Goal: Check status: Check status

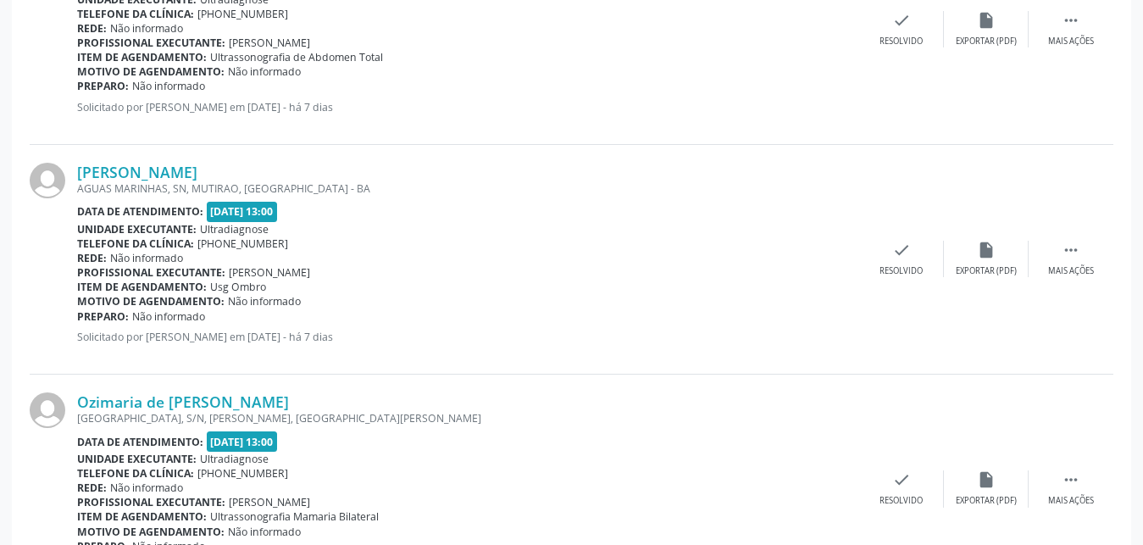
scroll to position [3482, 0]
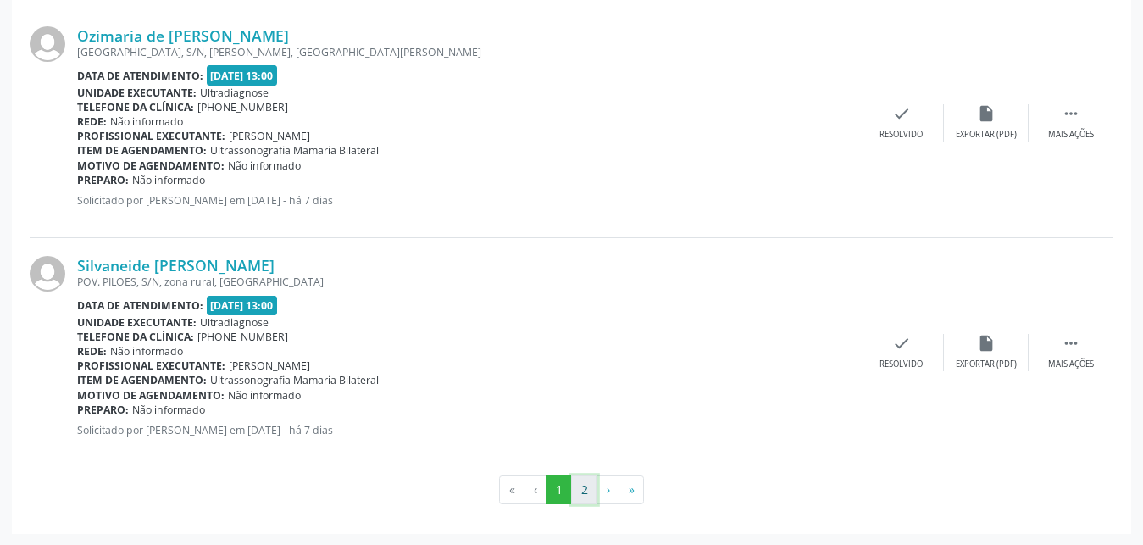
click at [581, 497] on button "2" at bounding box center [584, 489] width 26 height 29
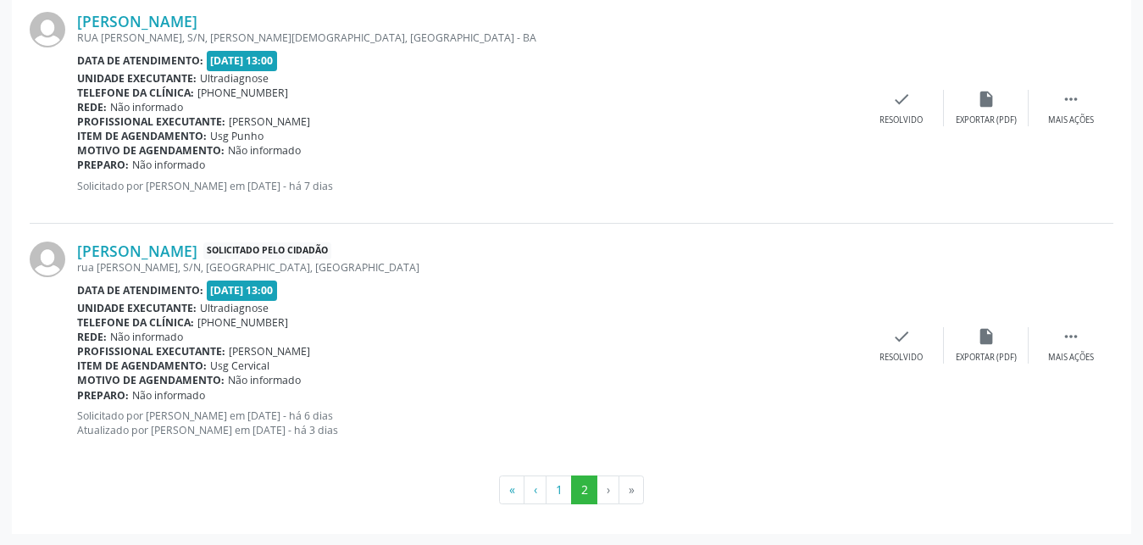
scroll to position [2787, 0]
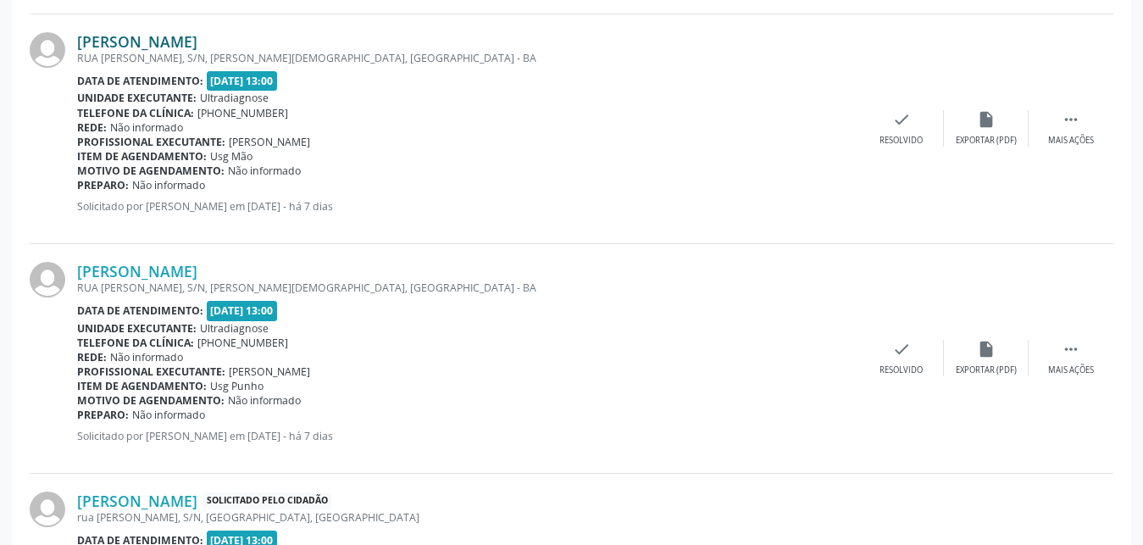
click at [148, 39] on link "[PERSON_NAME]" at bounding box center [137, 41] width 120 height 19
click at [103, 44] on link "[PERSON_NAME]" at bounding box center [137, 41] width 120 height 19
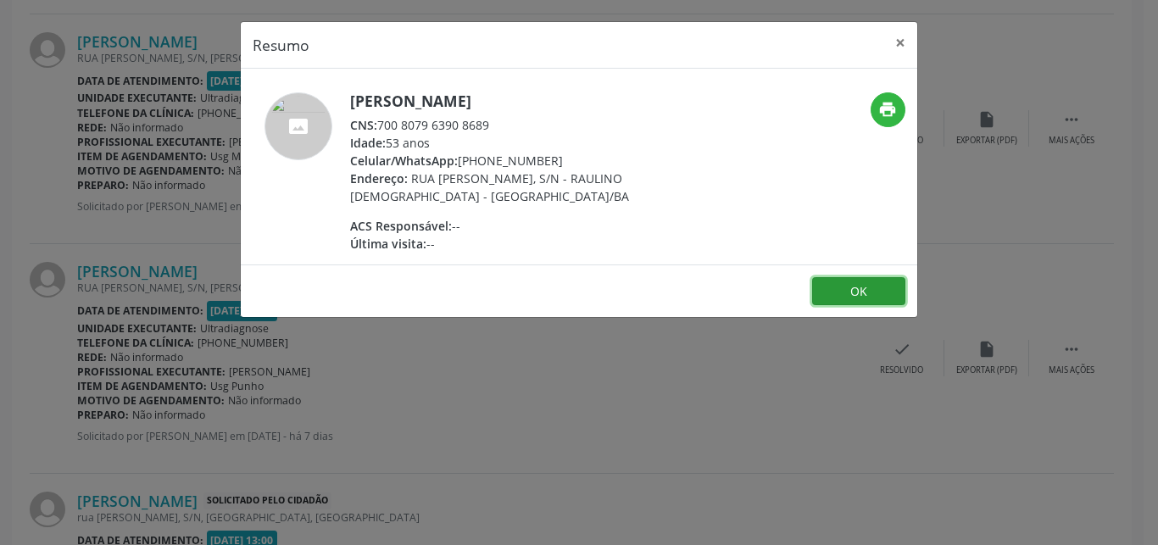
click at [842, 296] on button "OK" at bounding box center [858, 291] width 93 height 29
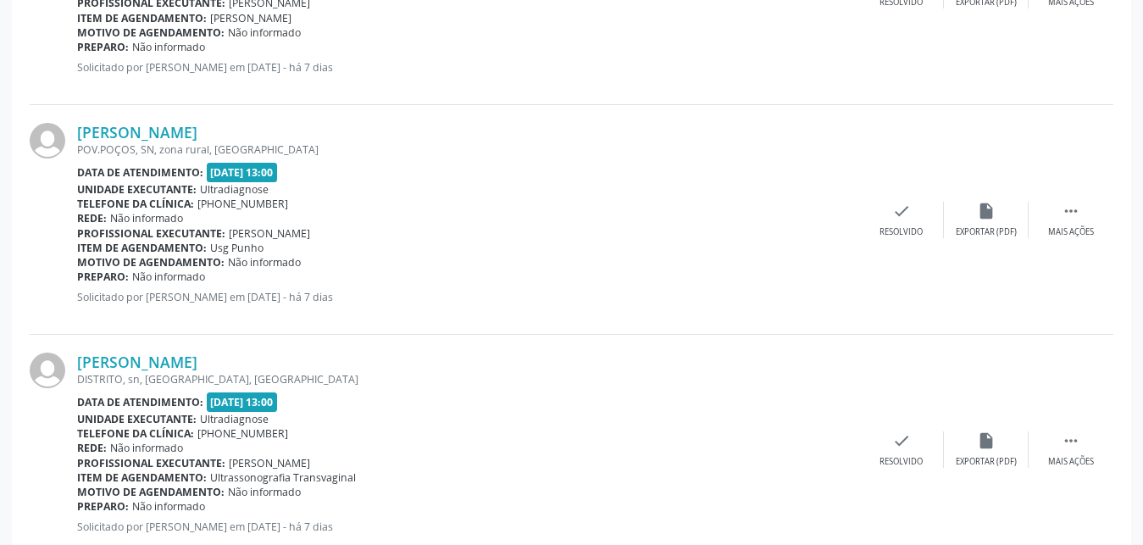
scroll to position [1568, 0]
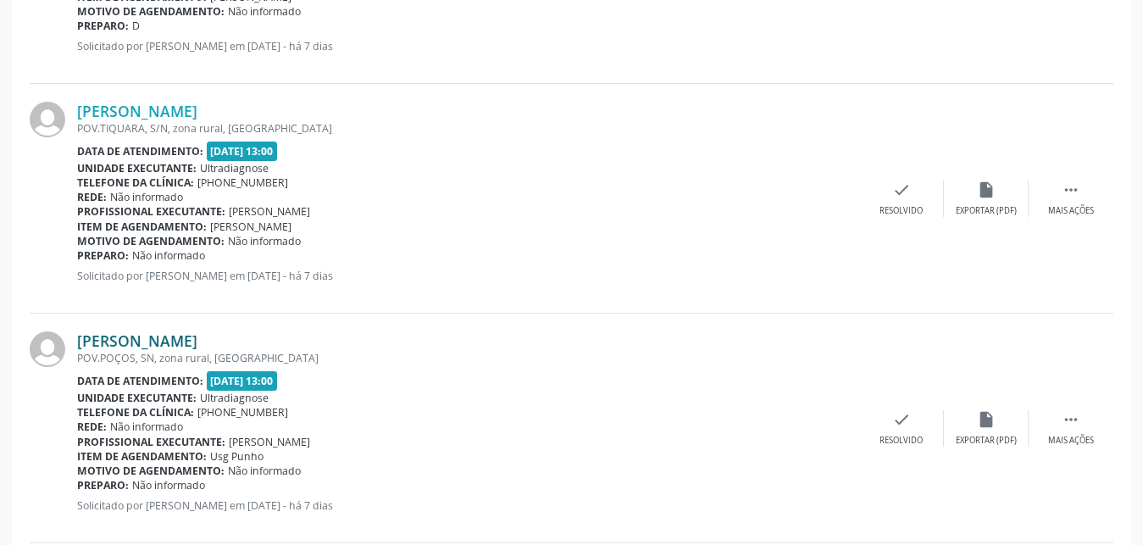
click at [147, 341] on link "[PERSON_NAME]" at bounding box center [137, 340] width 120 height 19
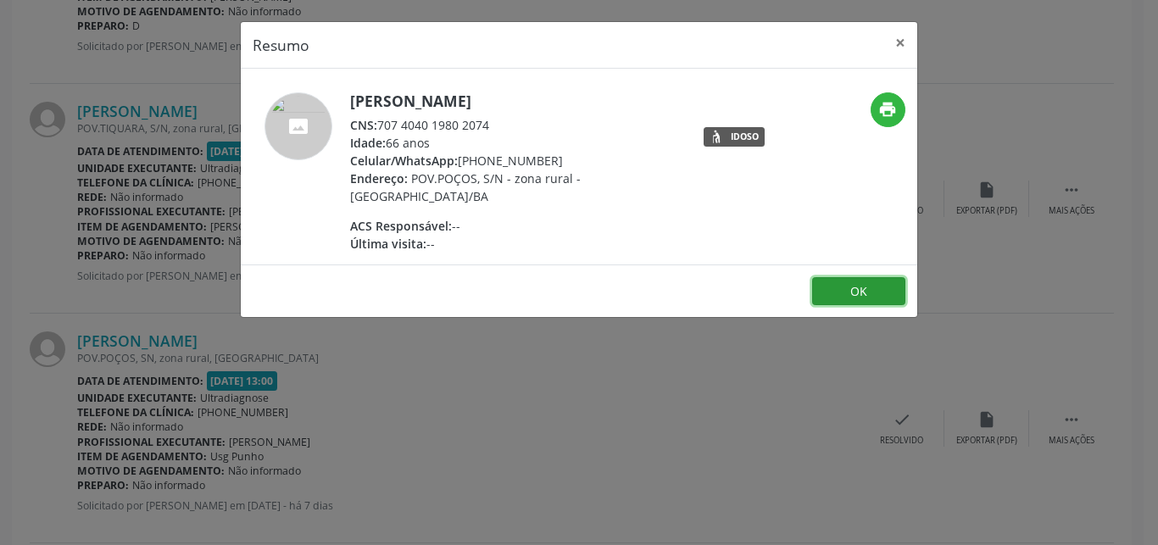
click at [843, 286] on button "OK" at bounding box center [858, 291] width 93 height 29
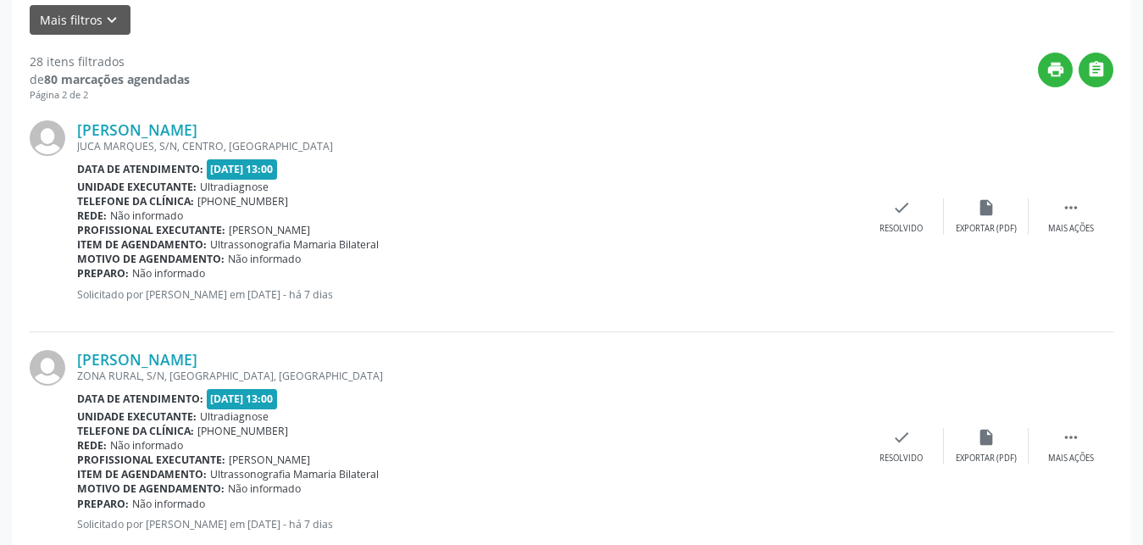
scroll to position [389, 0]
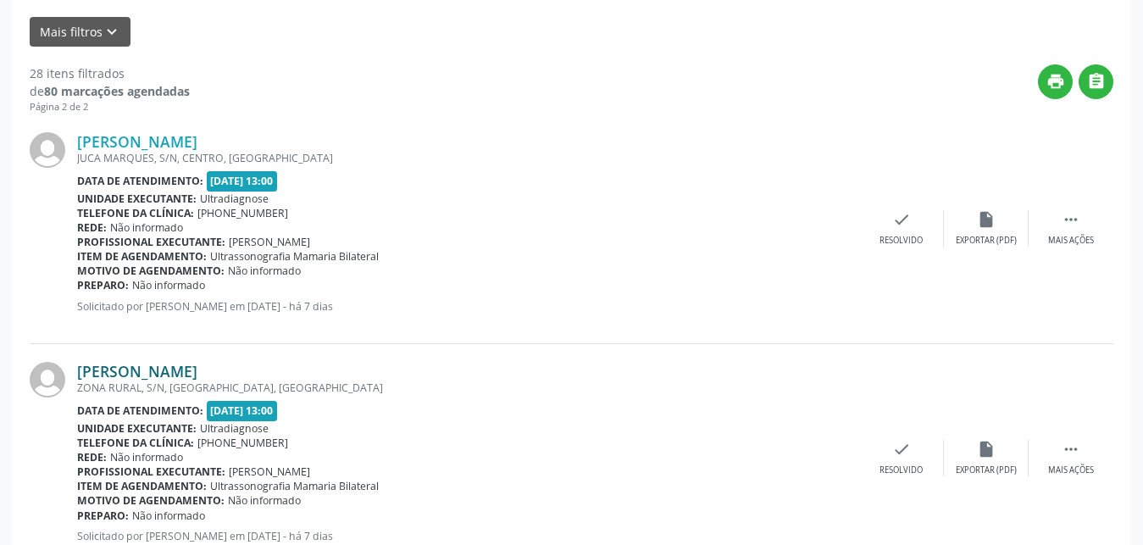
click at [184, 375] on link "[PERSON_NAME]" at bounding box center [137, 371] width 120 height 19
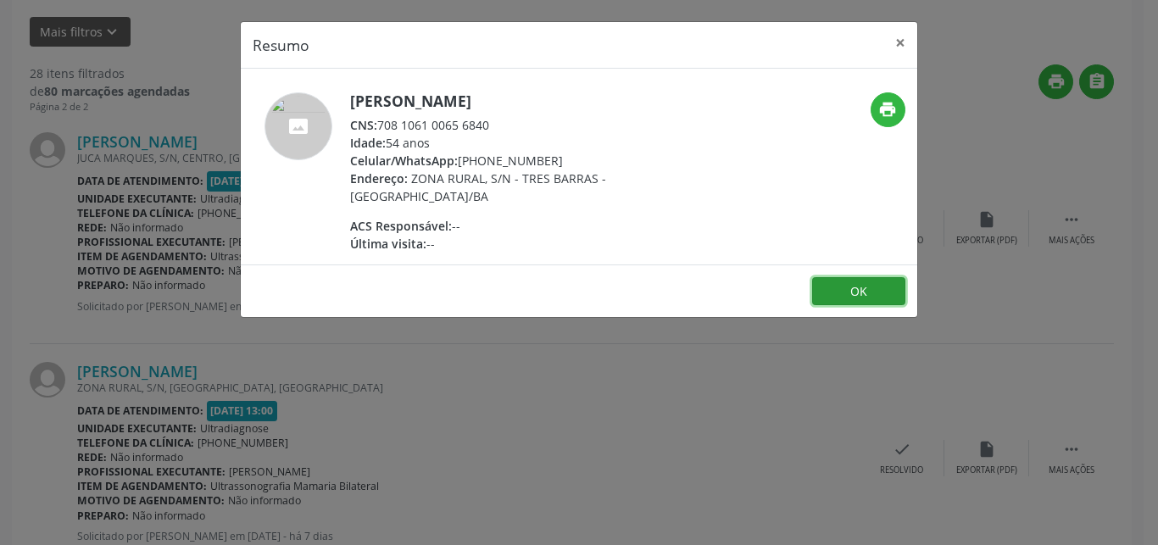
click at [859, 282] on button "OK" at bounding box center [858, 291] width 93 height 29
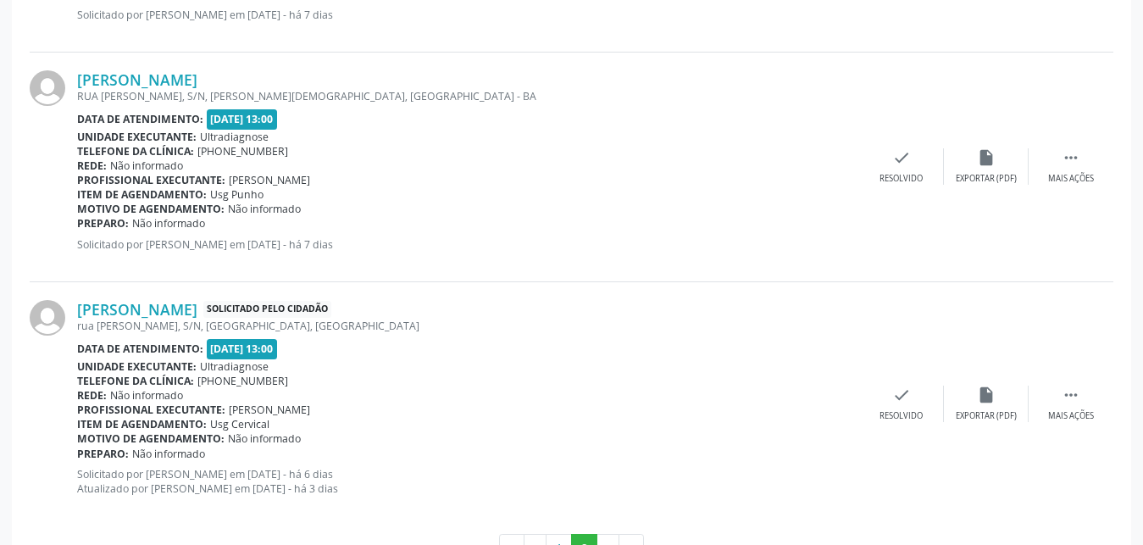
scroll to position [3037, 0]
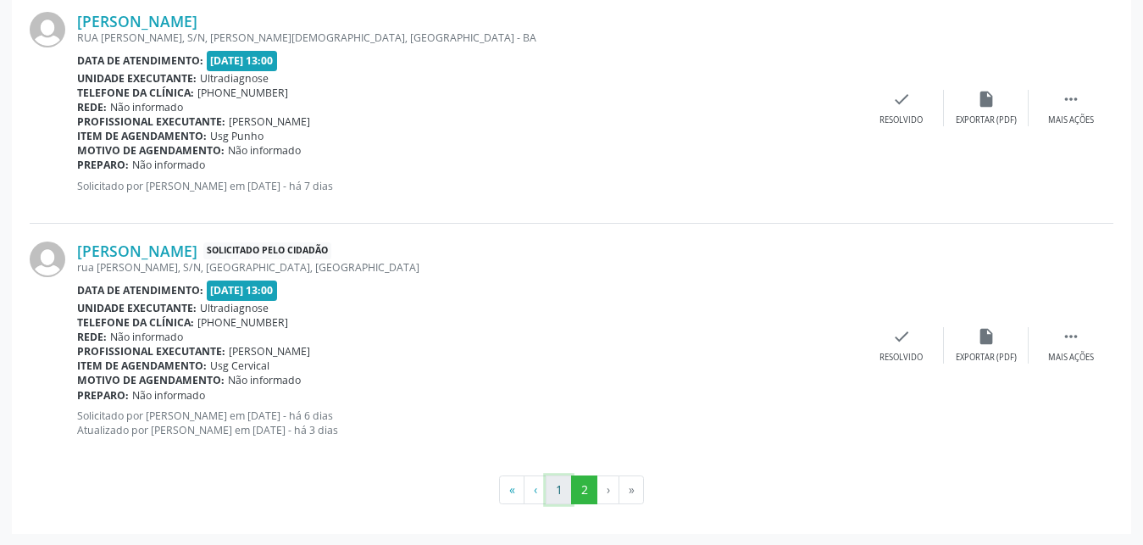
click at [557, 490] on button "1" at bounding box center [559, 489] width 26 height 29
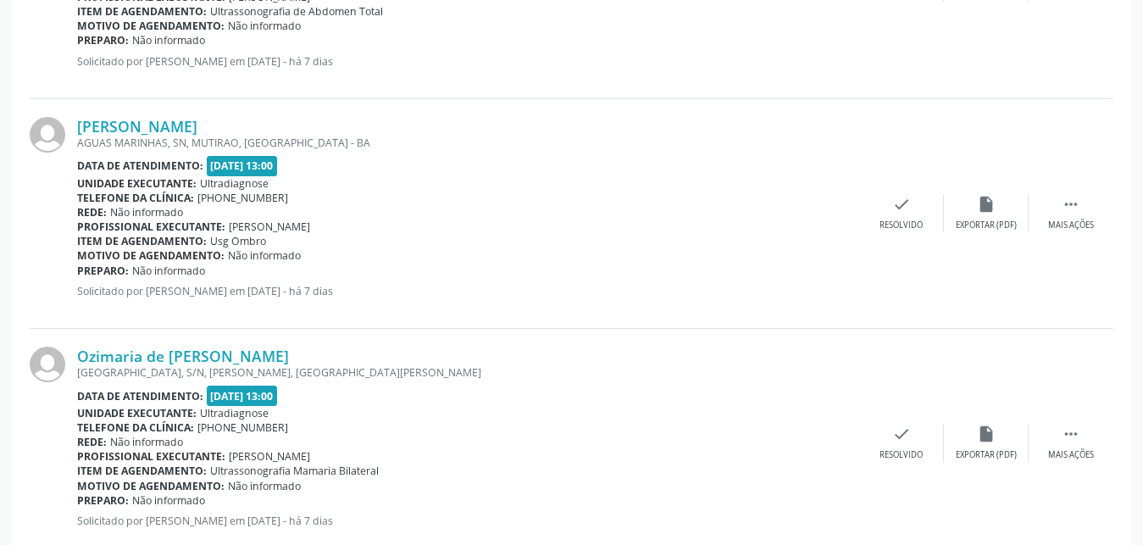
scroll to position [3148, 0]
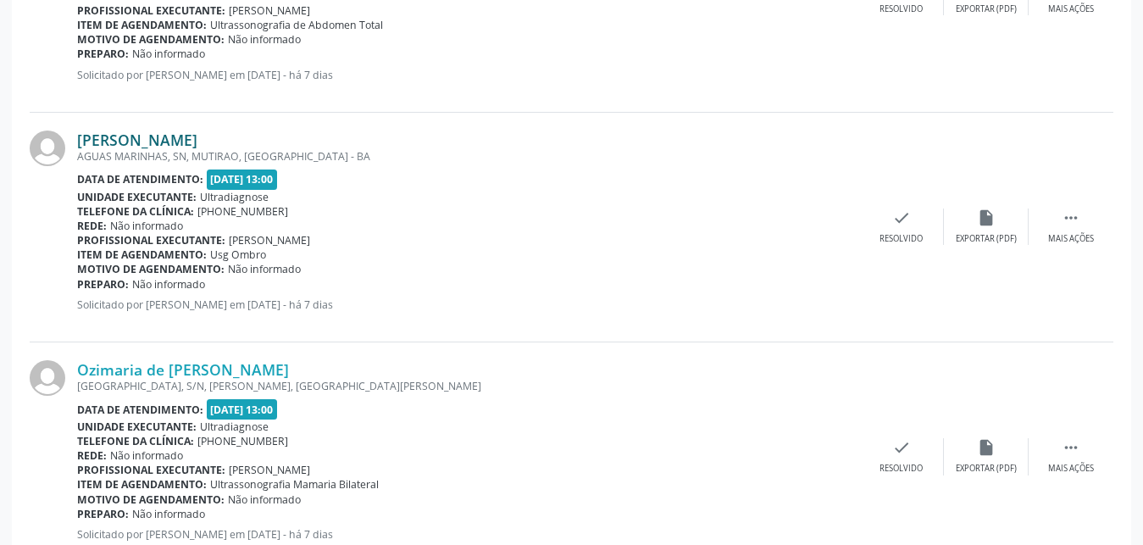
click at [104, 139] on link "[PERSON_NAME]" at bounding box center [137, 140] width 120 height 19
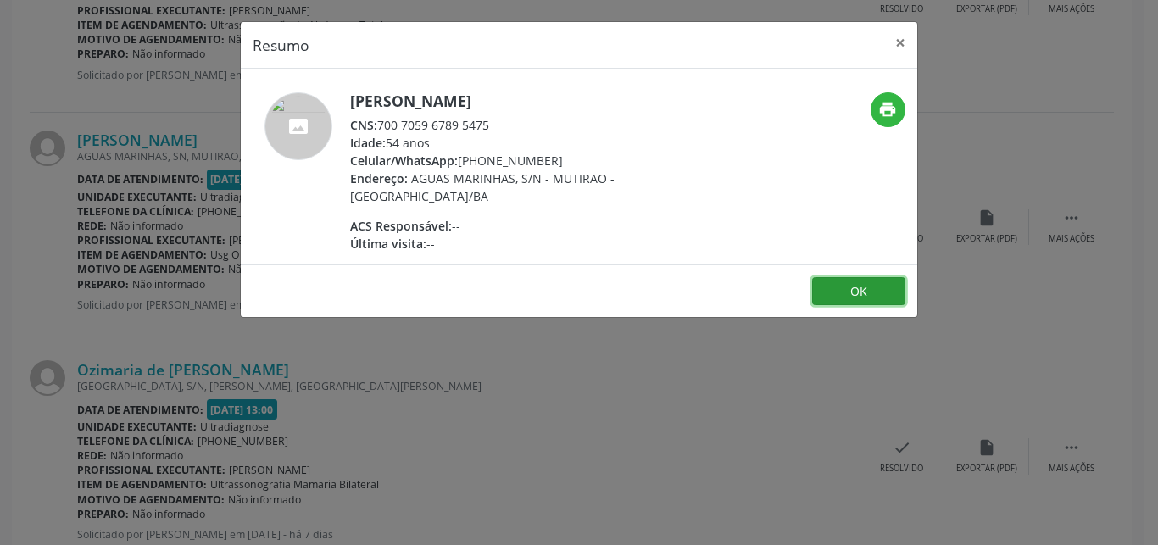
click at [848, 281] on button "OK" at bounding box center [858, 291] width 93 height 29
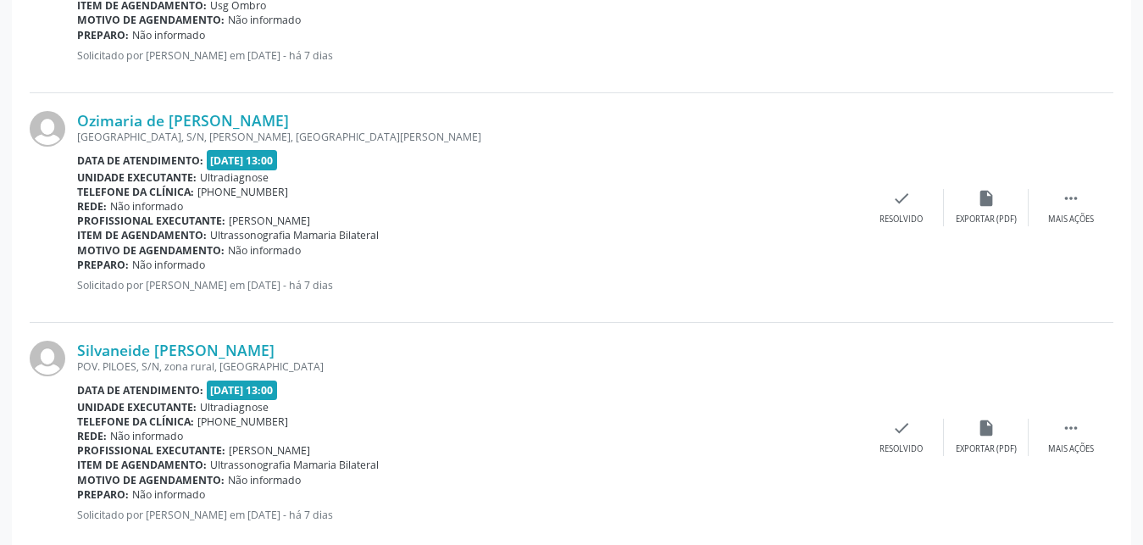
scroll to position [3482, 0]
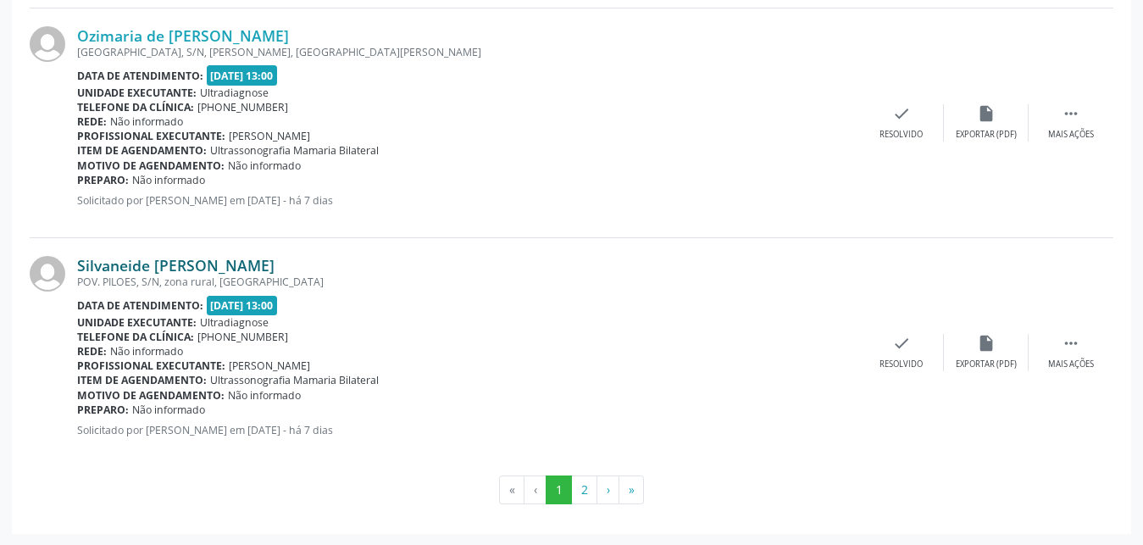
click at [136, 269] on link "Silvaneide [PERSON_NAME]" at bounding box center [175, 265] width 197 height 19
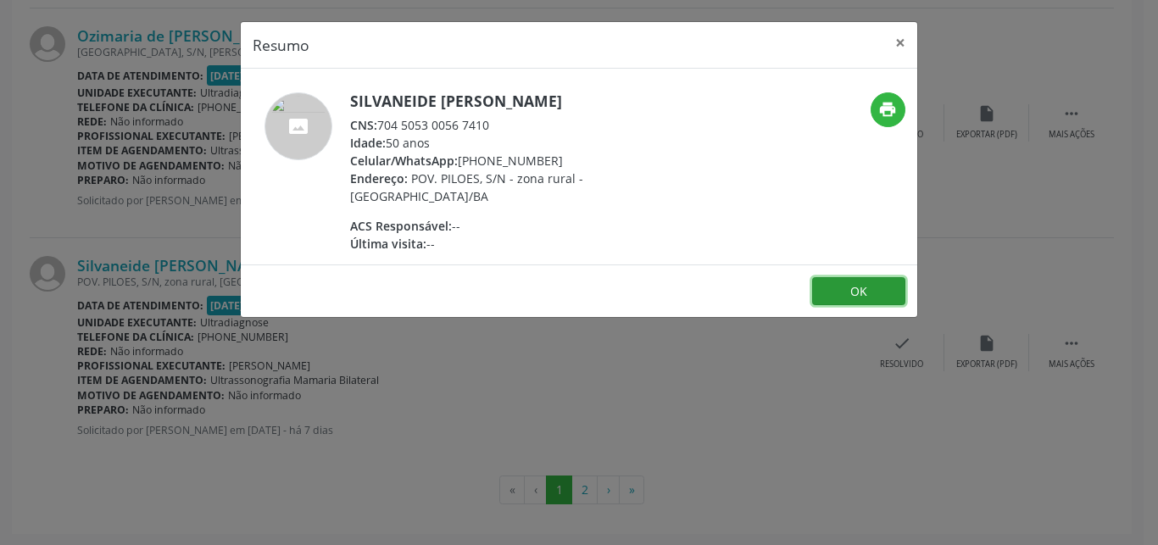
click at [880, 286] on button "OK" at bounding box center [858, 291] width 93 height 29
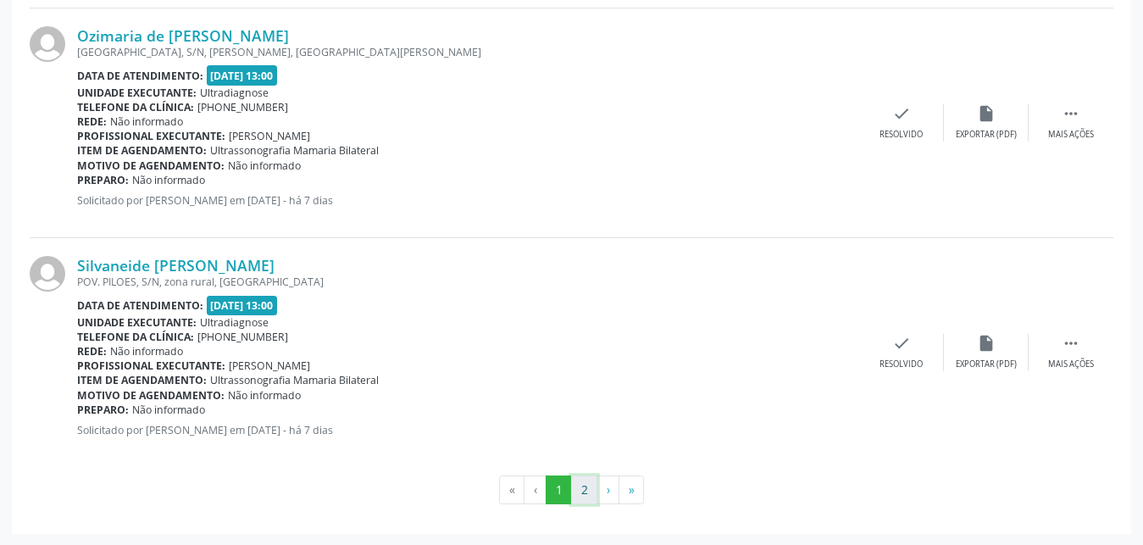
click at [582, 490] on button "2" at bounding box center [584, 489] width 26 height 29
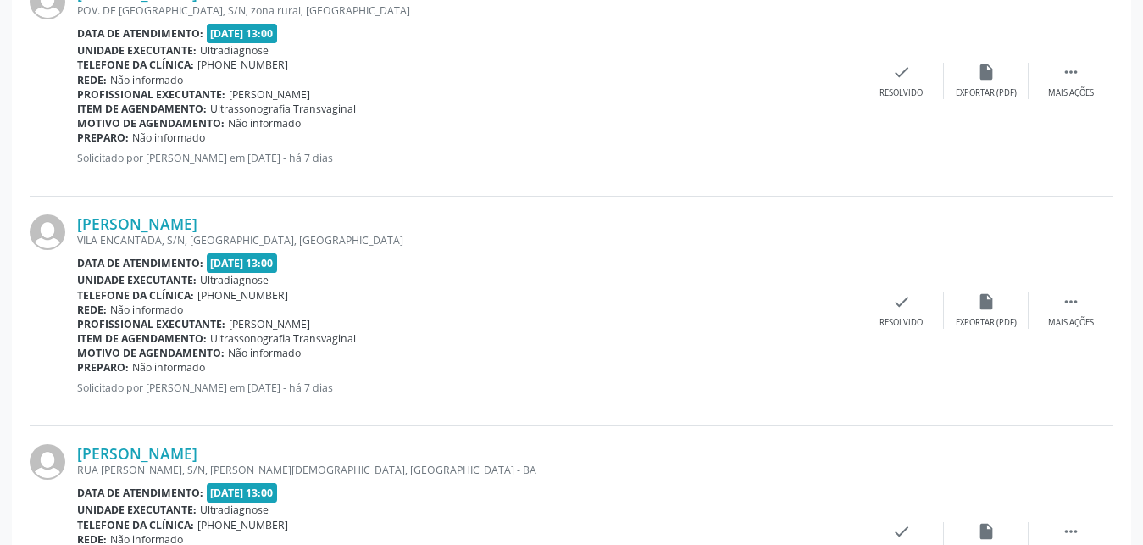
scroll to position [3037, 0]
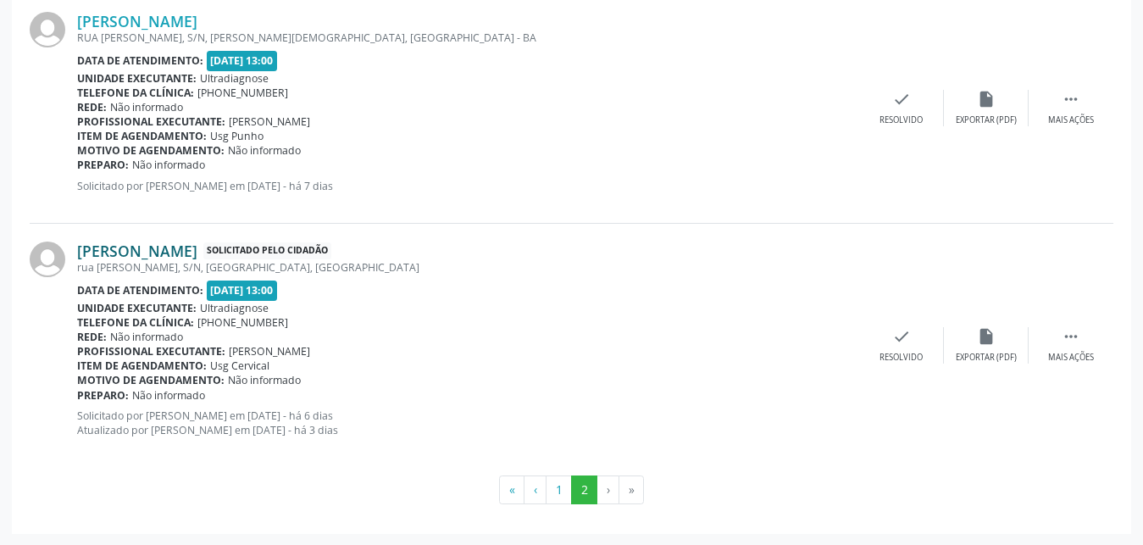
click at [123, 249] on link "[PERSON_NAME]" at bounding box center [137, 251] width 120 height 19
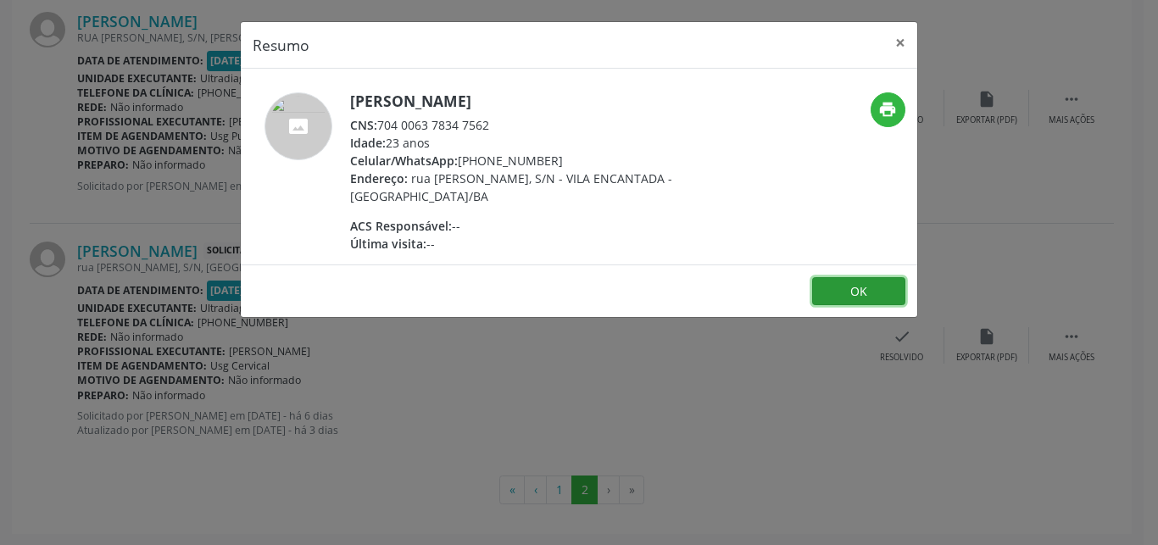
click at [873, 288] on button "OK" at bounding box center [858, 291] width 93 height 29
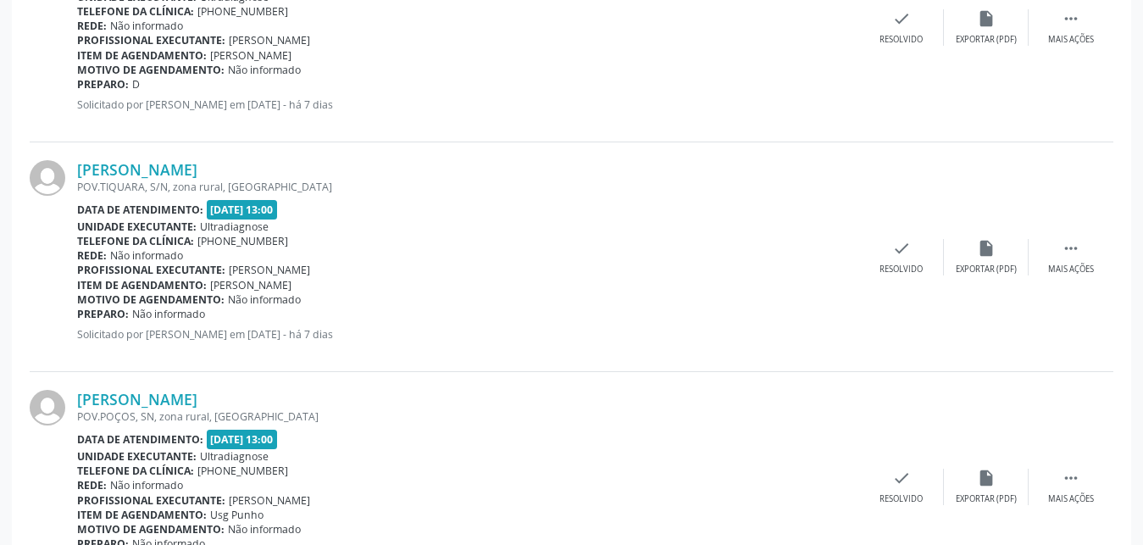
scroll to position [1242, 0]
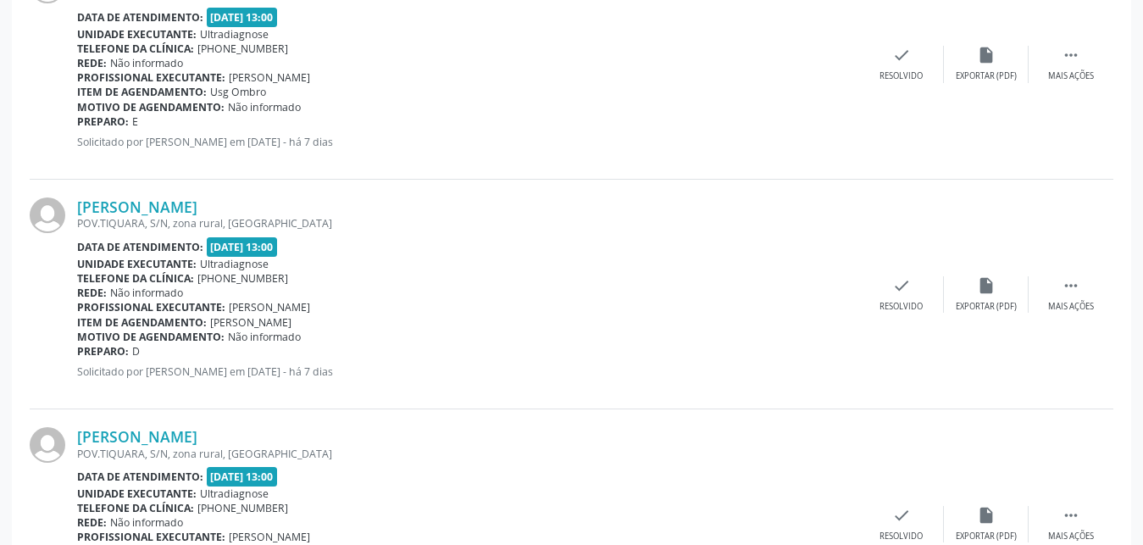
click at [147, 240] on b "Data de atendimento:" at bounding box center [140, 247] width 126 height 14
click at [153, 208] on link "[PERSON_NAME]" at bounding box center [137, 206] width 120 height 19
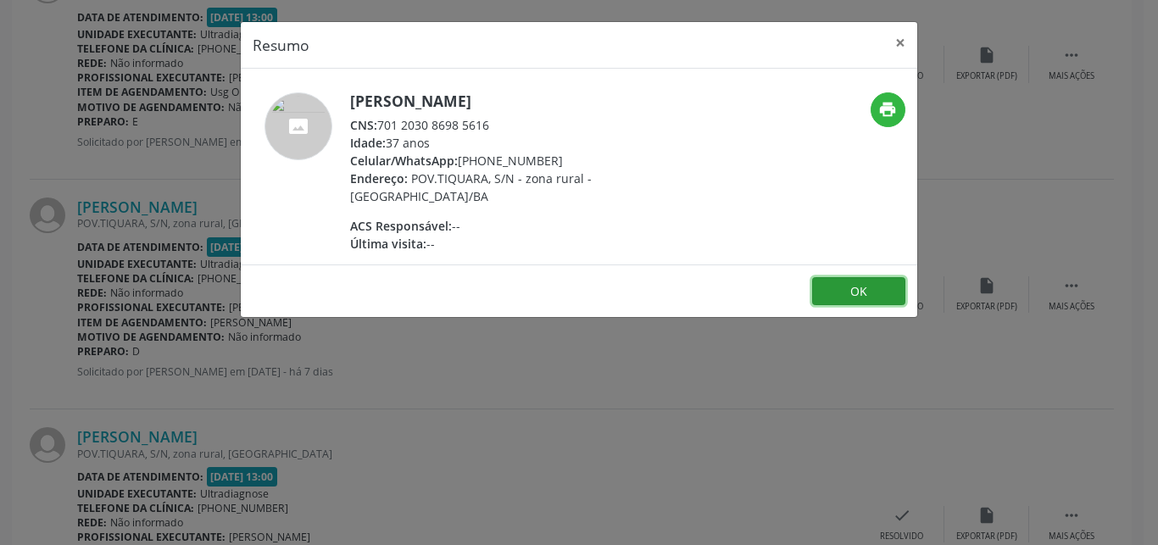
click at [842, 288] on button "OK" at bounding box center [858, 291] width 93 height 29
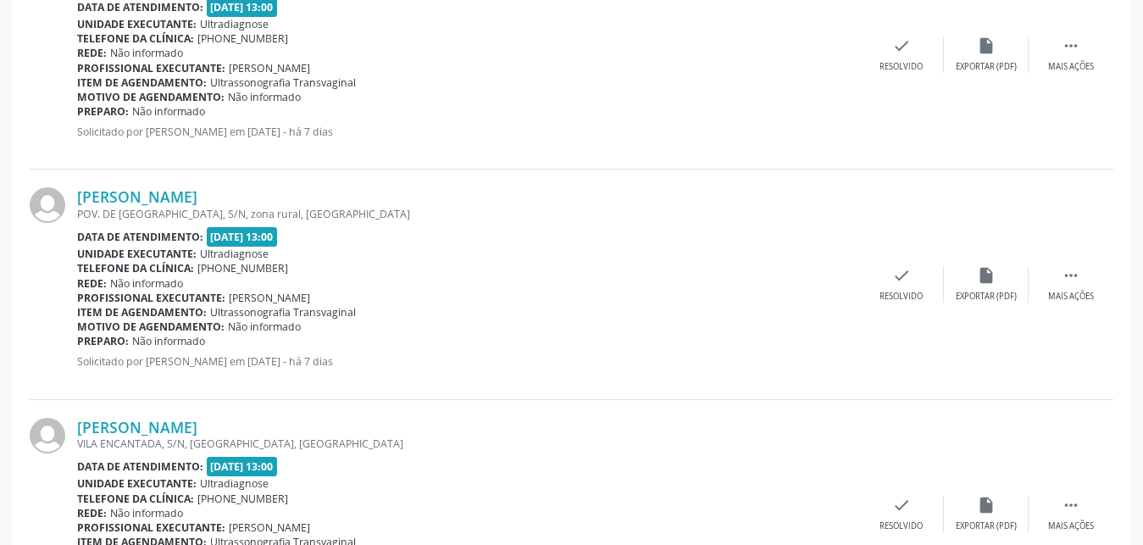
scroll to position [2230, 0]
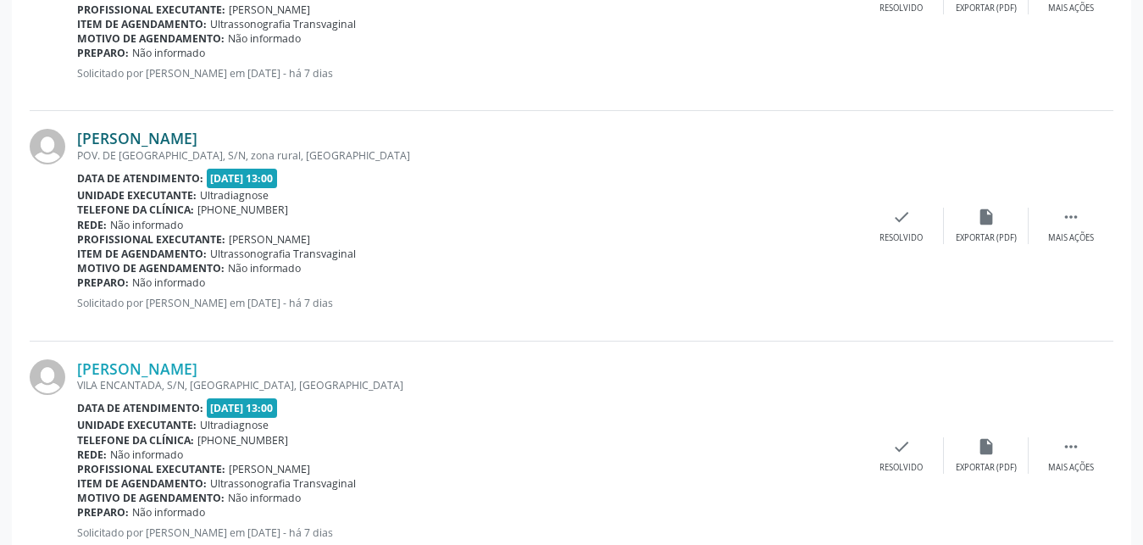
click at [111, 142] on link "[PERSON_NAME]" at bounding box center [137, 138] width 120 height 19
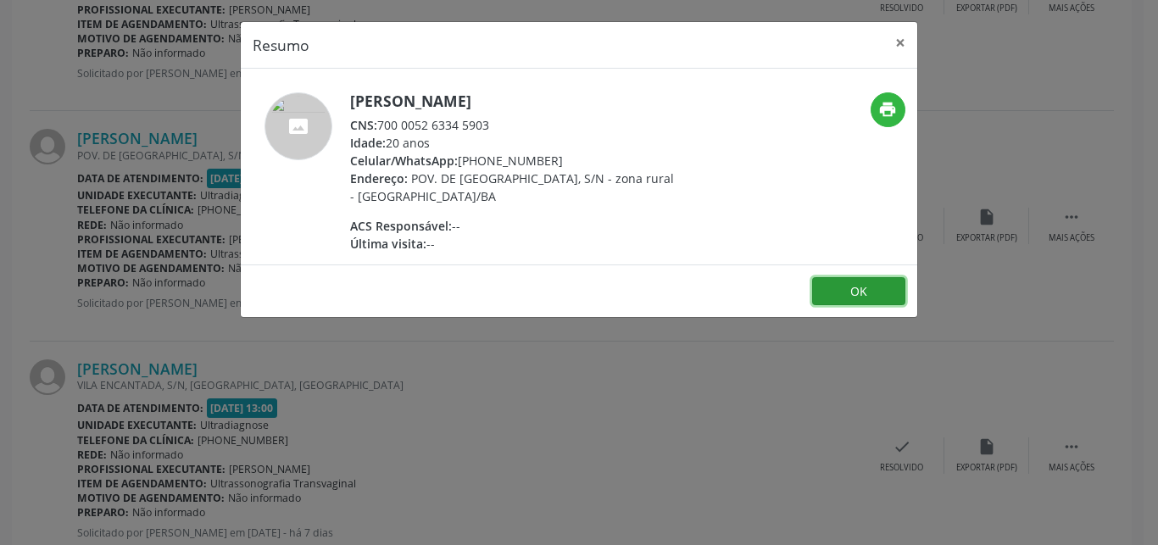
click at [866, 297] on button "OK" at bounding box center [858, 291] width 93 height 29
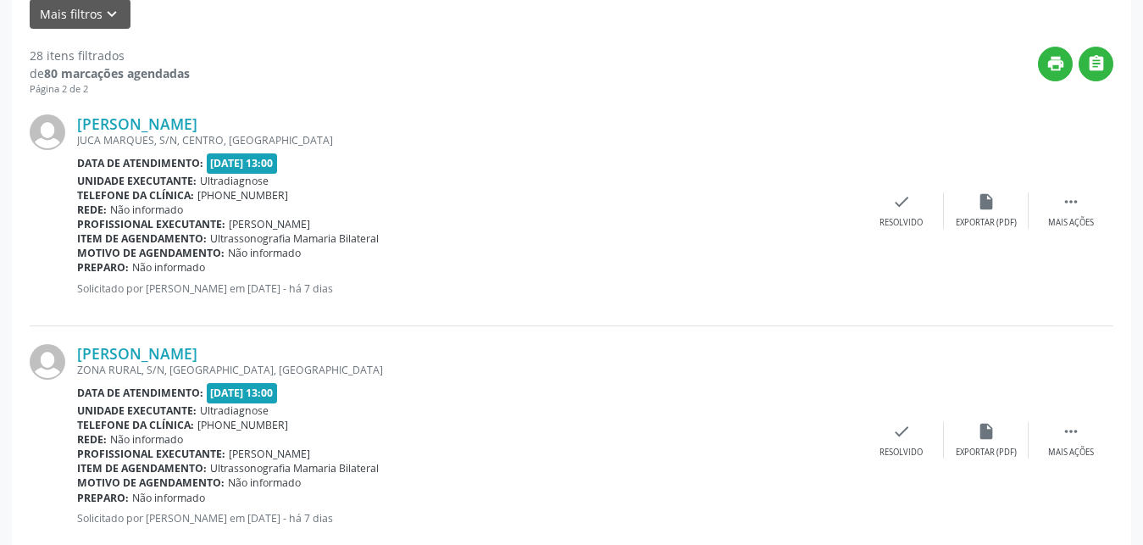
scroll to position [110, 0]
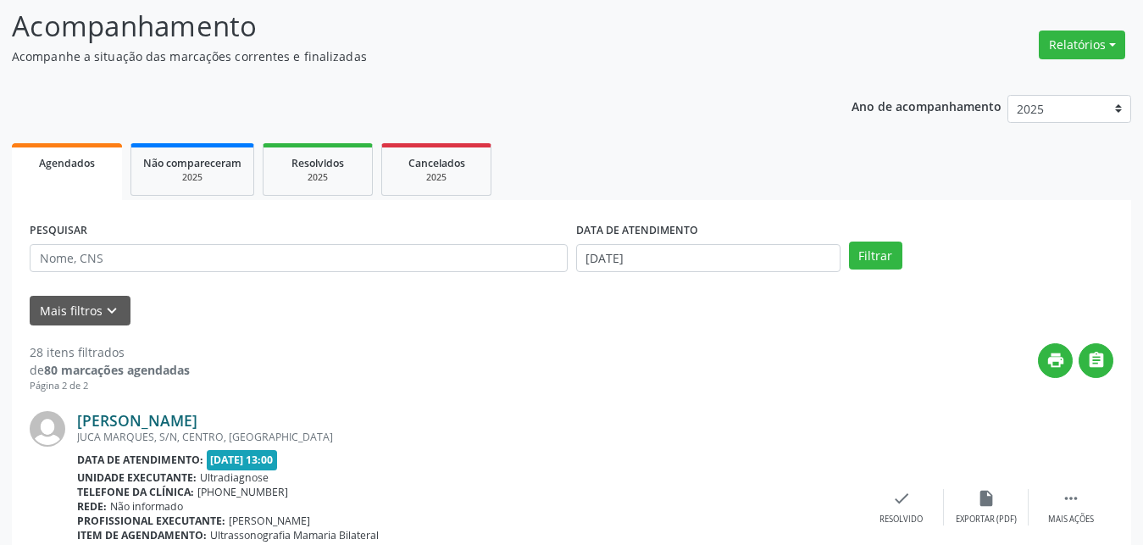
click at [108, 422] on link "[PERSON_NAME]" at bounding box center [137, 420] width 120 height 19
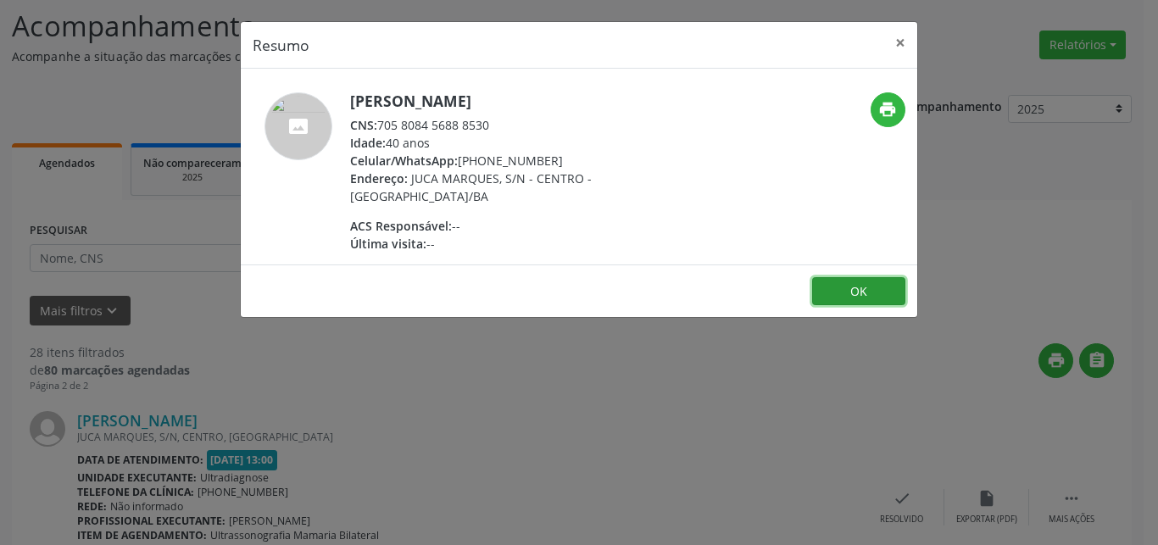
click at [848, 295] on button "OK" at bounding box center [858, 291] width 93 height 29
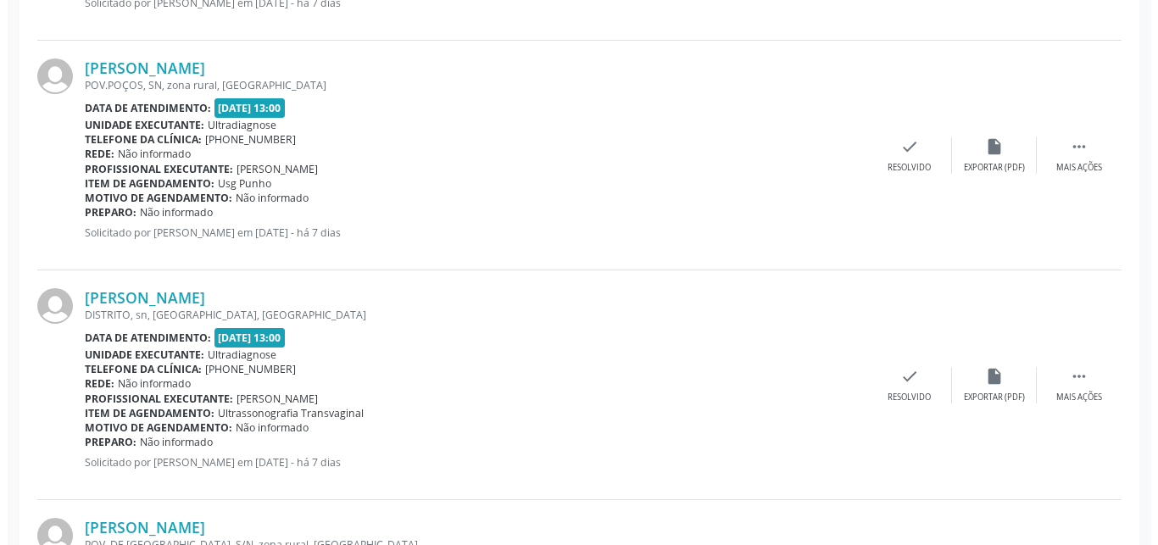
scroll to position [1852, 0]
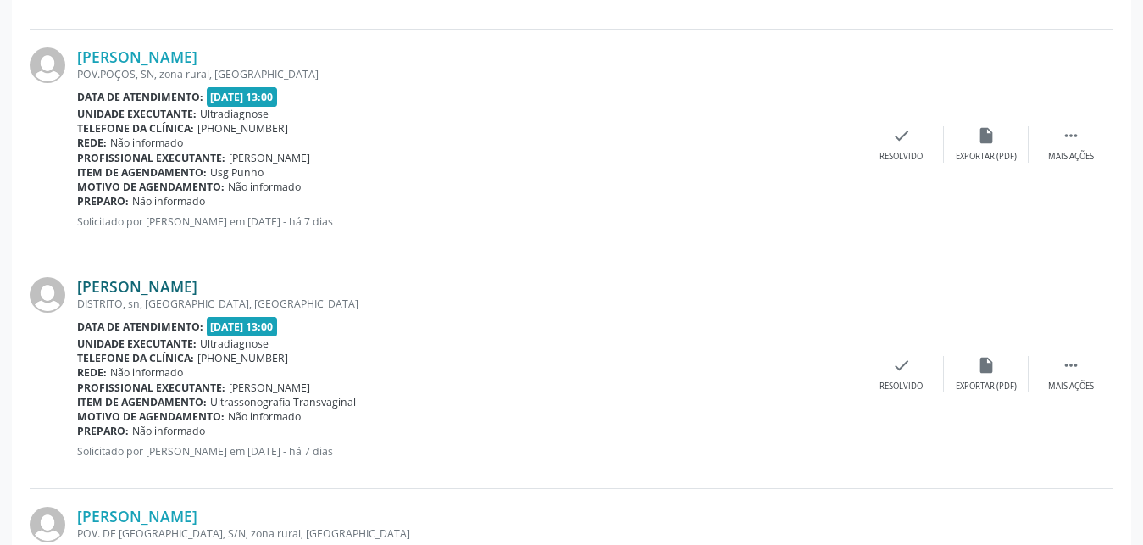
click at [158, 292] on link "[PERSON_NAME]" at bounding box center [137, 286] width 120 height 19
